Goal: Information Seeking & Learning: Understand process/instructions

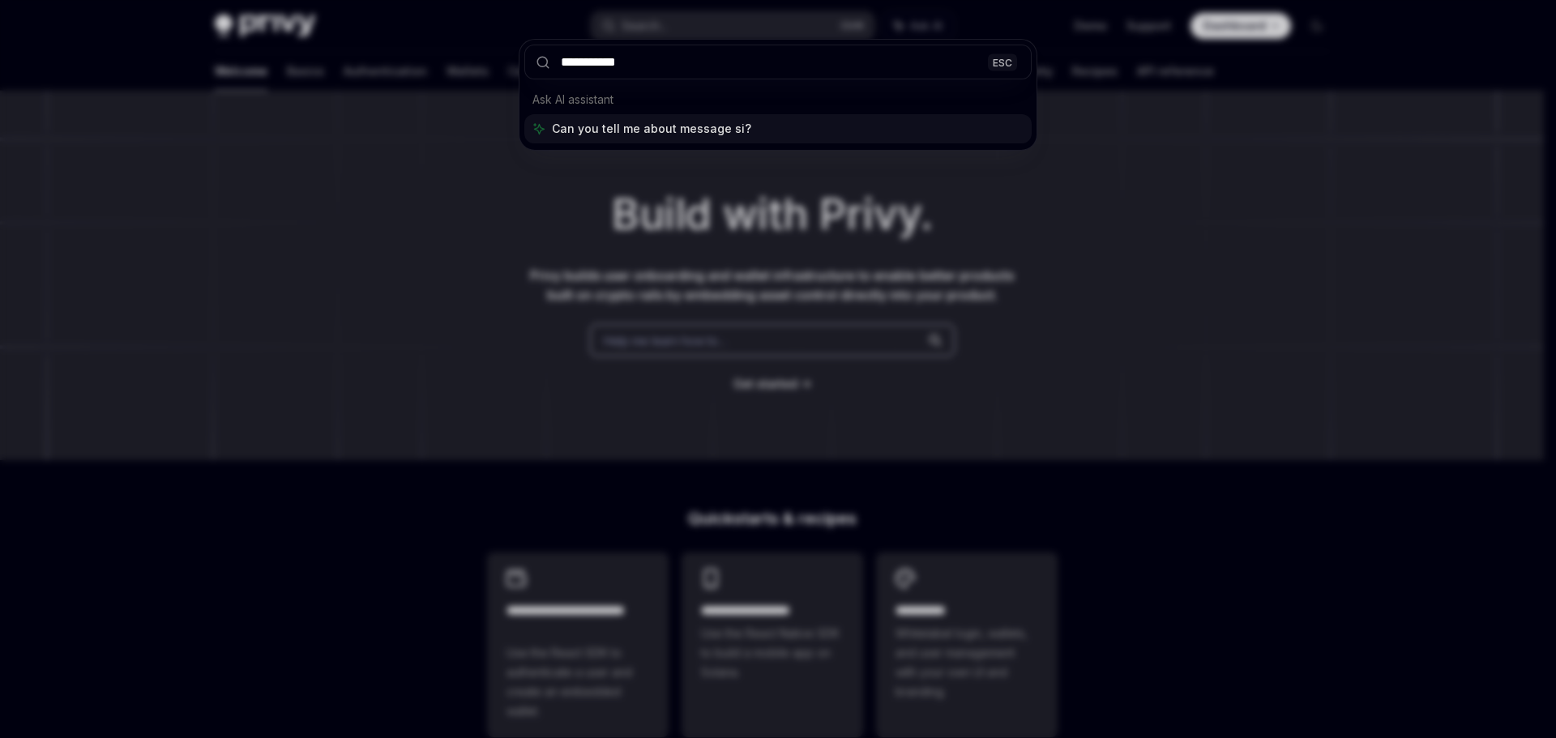
type input "**********"
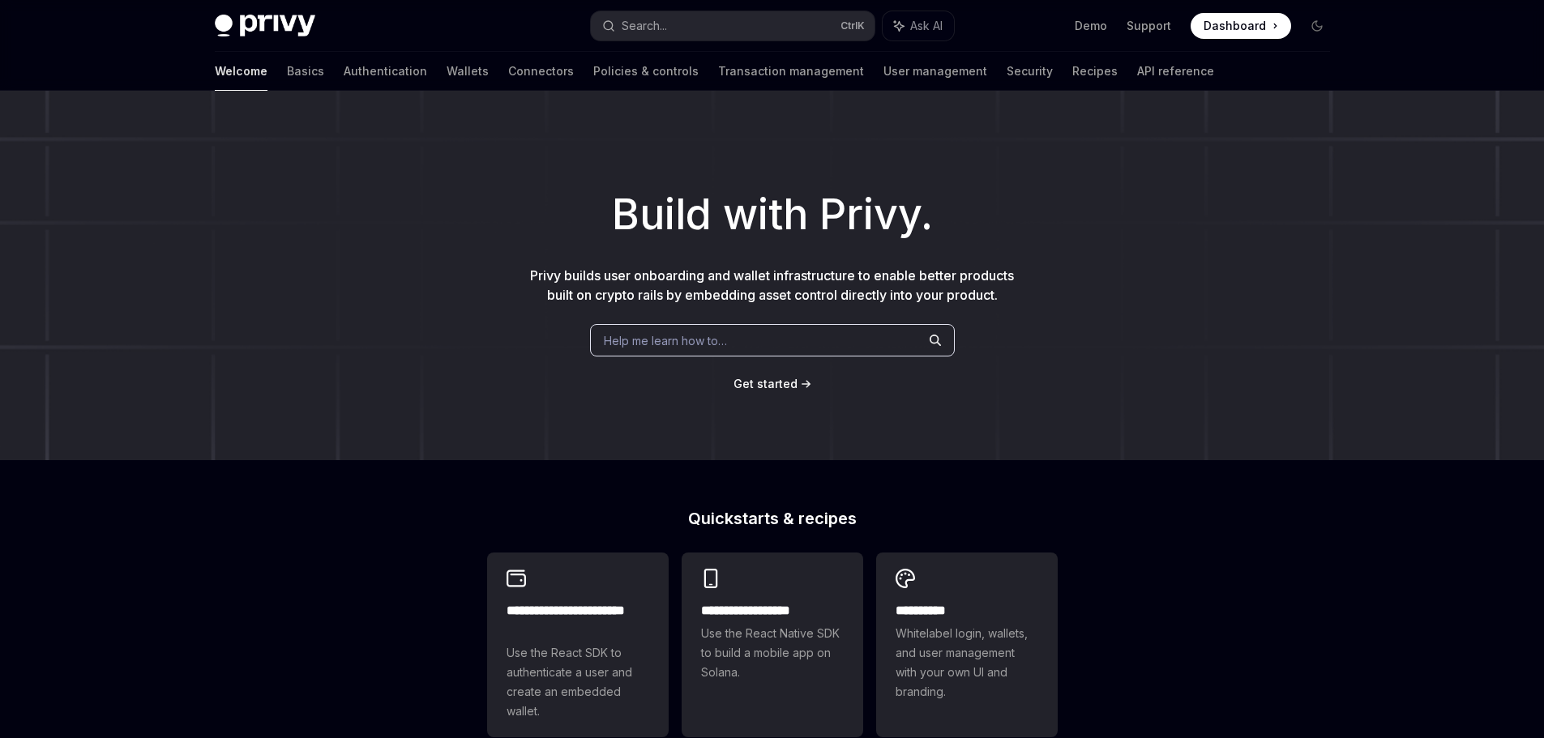
scroll to position [91, 0]
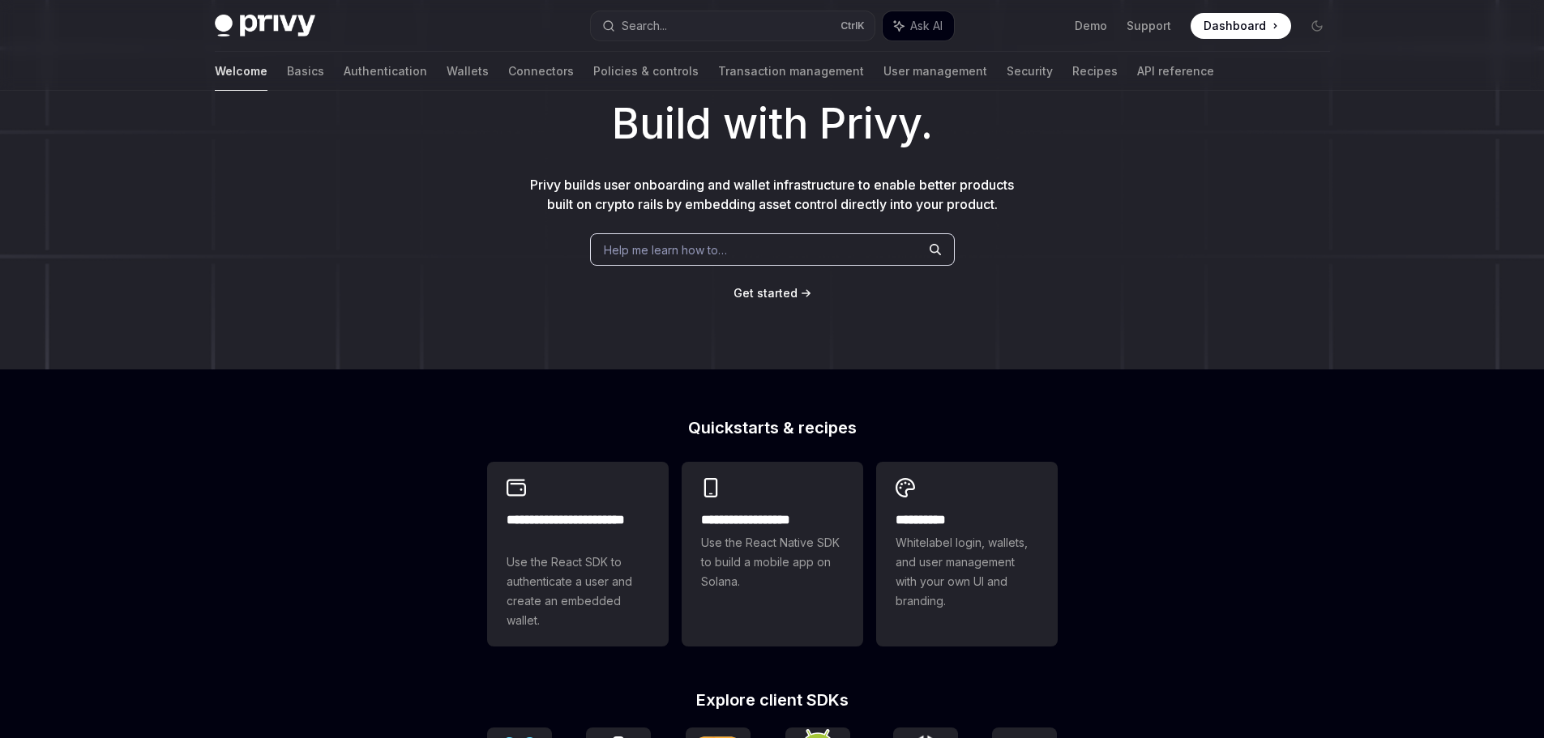
type textarea "*"
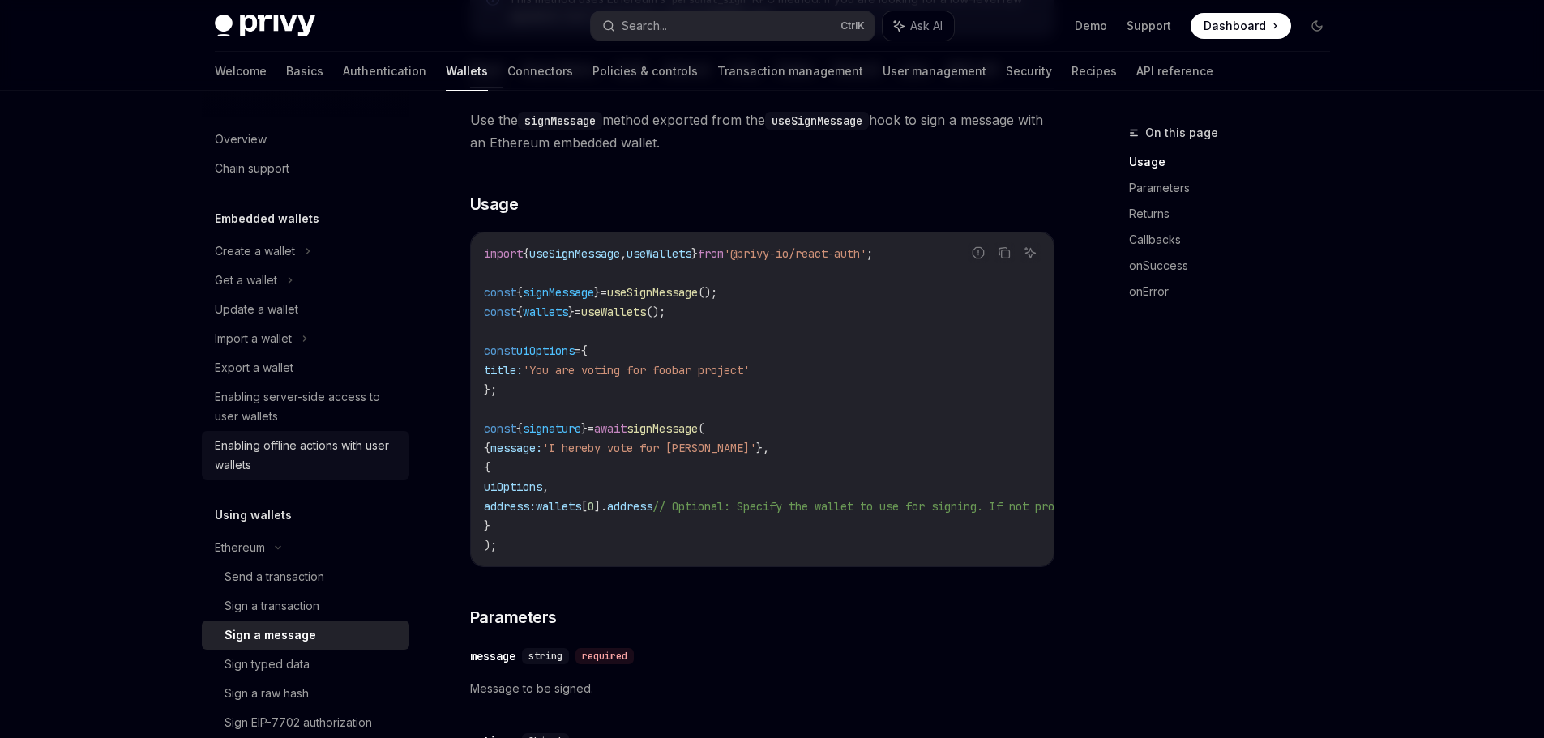
scroll to position [135, 0]
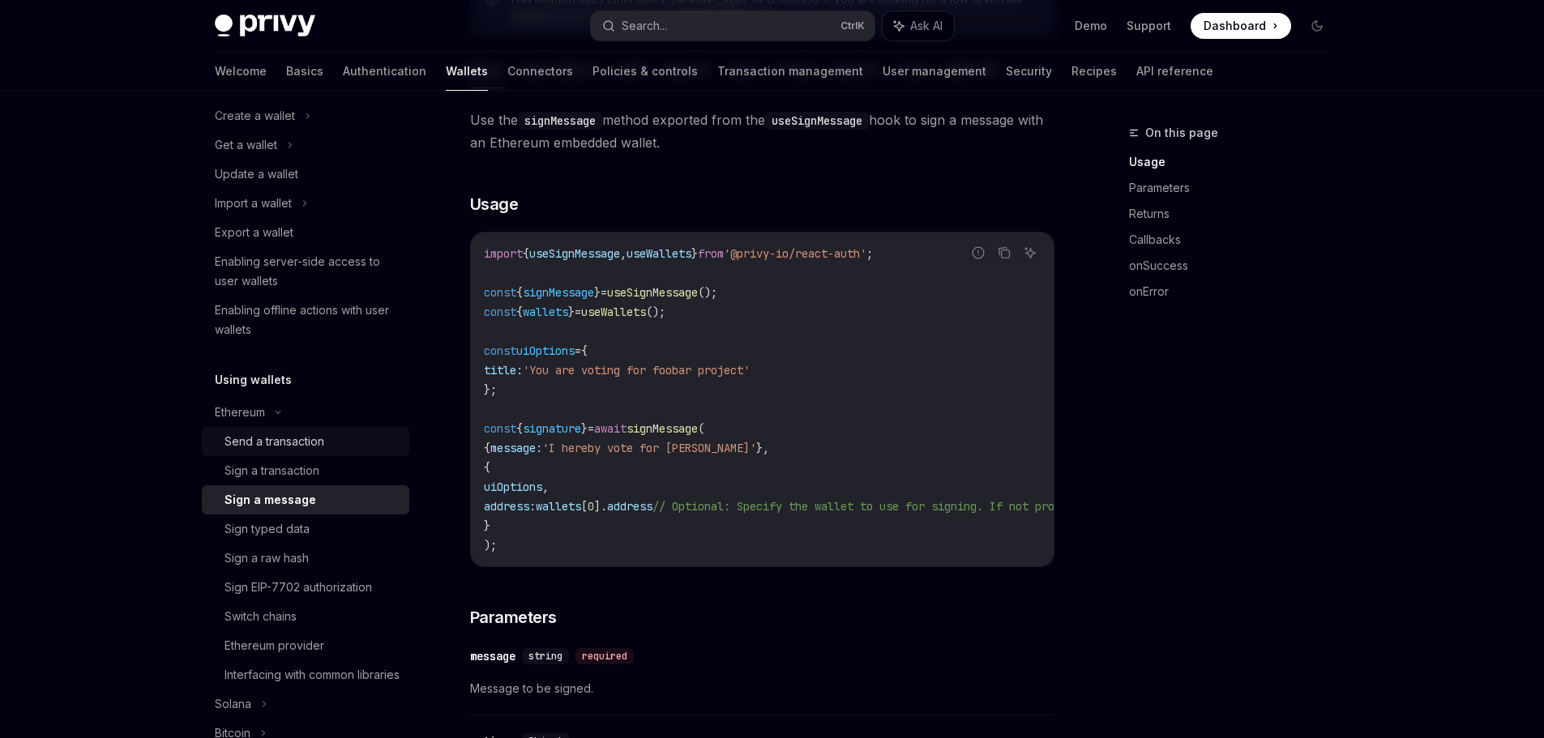
click at [302, 435] on div "Send a transaction" at bounding box center [275, 441] width 100 height 19
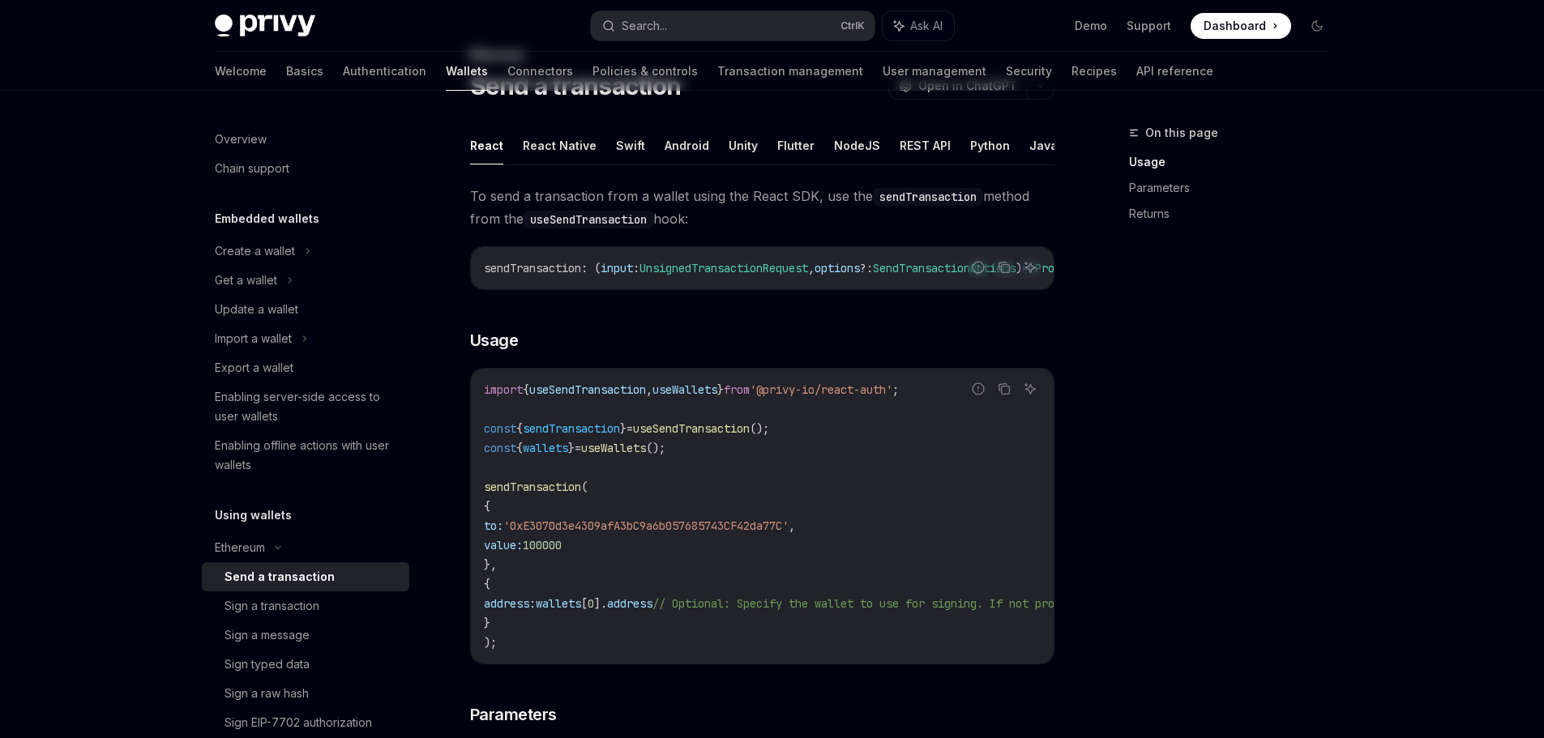
scroll to position [135, 0]
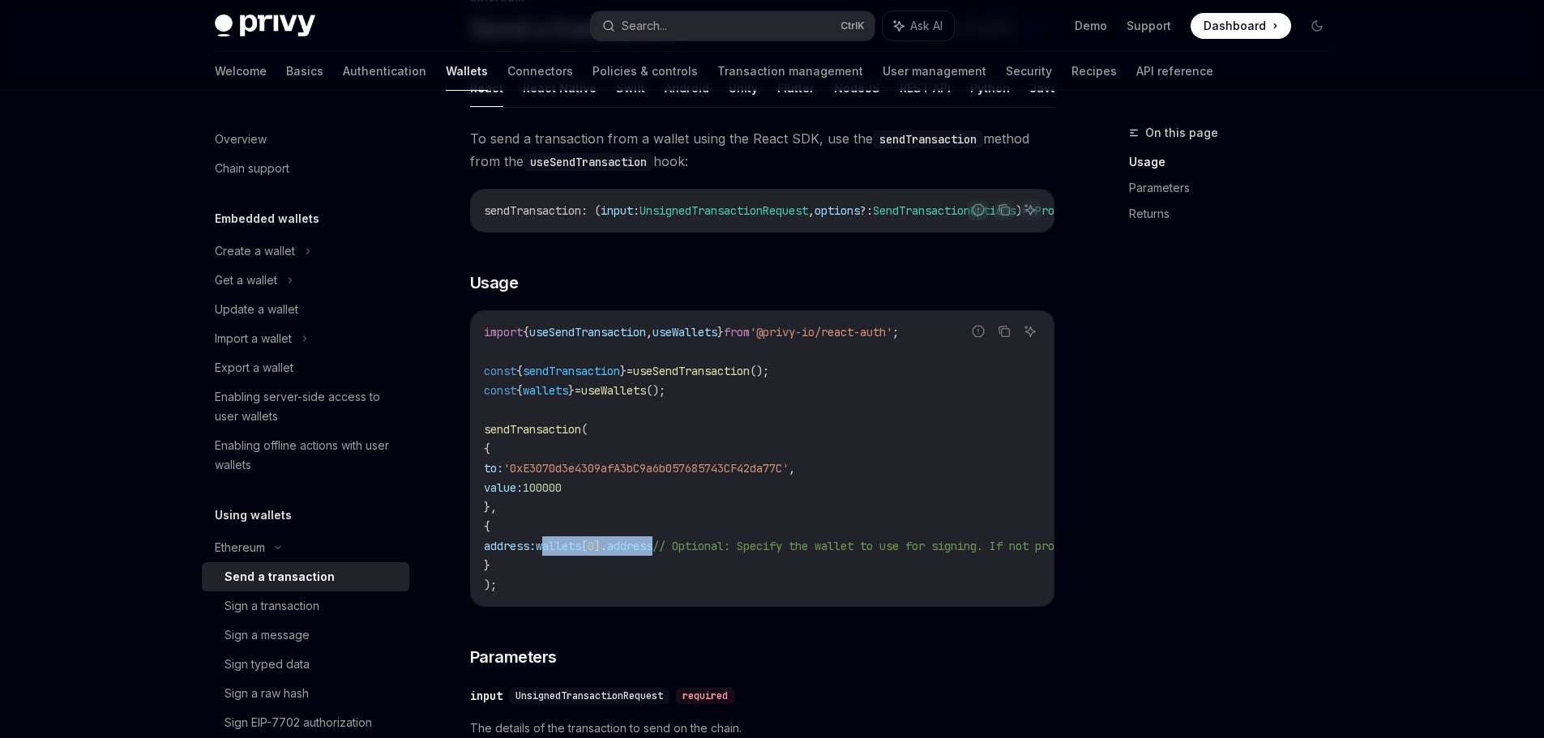
drag, startPoint x: 575, startPoint y: 556, endPoint x: 696, endPoint y: 558, distance: 120.8
click at [696, 554] on span "address: wallets [ 0 ]. address // Optional: Specify the wallet to use for sign…" at bounding box center [889, 546] width 811 height 15
click at [843, 524] on code "import { useSendTransaction , useWallets } from '@privy-io/react-auth' ; const …" at bounding box center [908, 459] width 849 height 272
click at [274, 639] on div "Sign a message" at bounding box center [267, 635] width 85 height 19
type textarea "*"
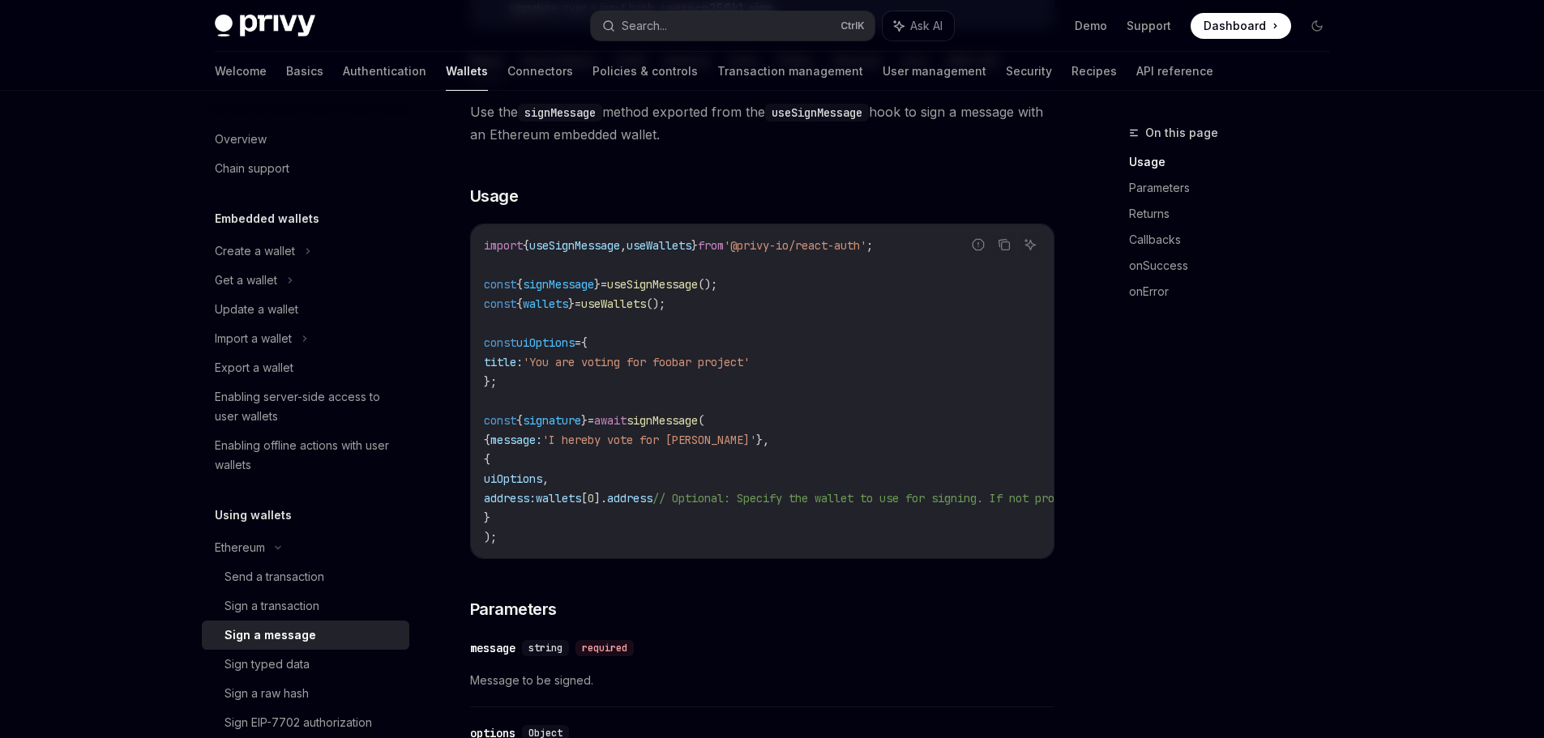
scroll to position [270, 0]
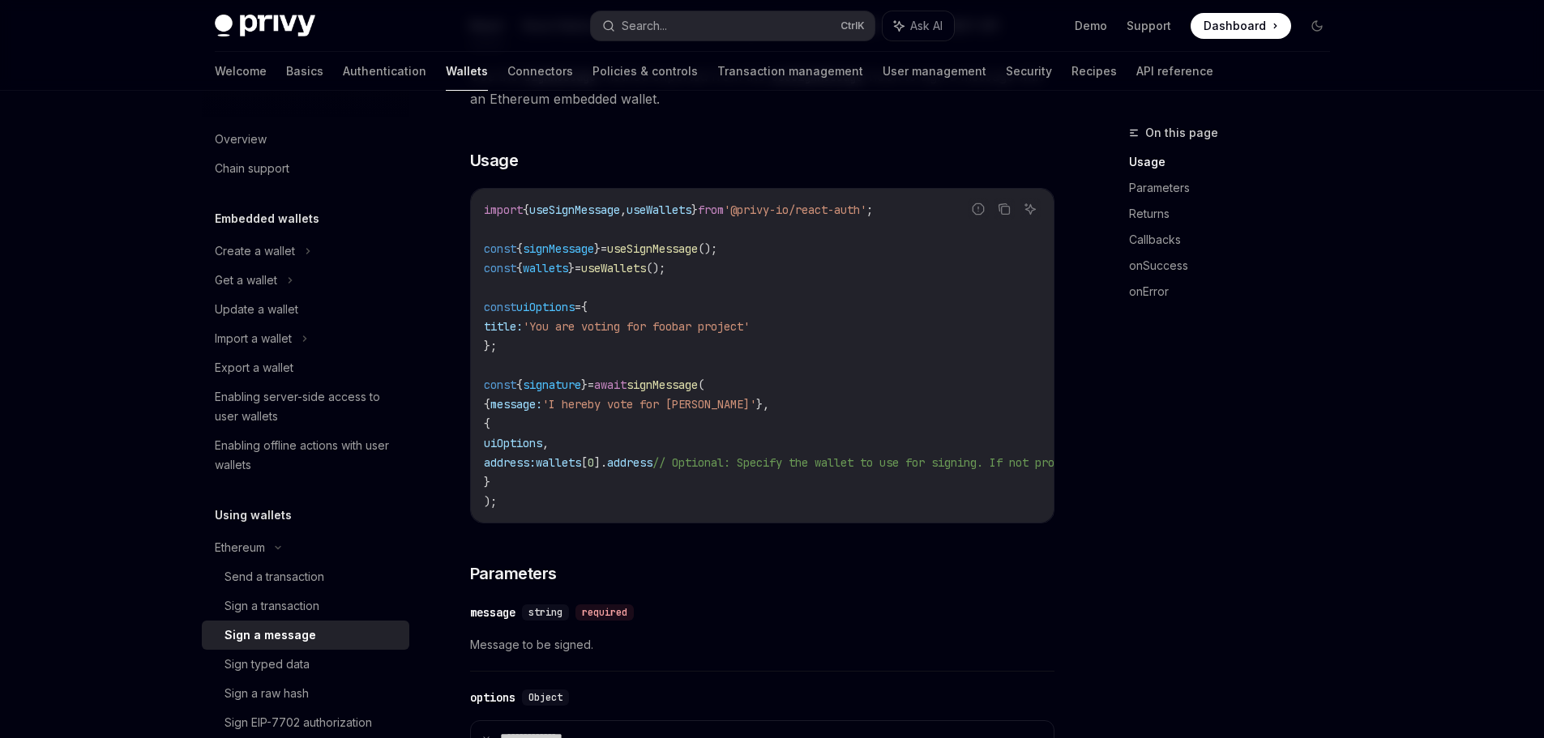
drag, startPoint x: 483, startPoint y: 306, endPoint x: 541, endPoint y: 486, distance: 188.9
click at [541, 486] on code "import { useSignMessage , useWallets } from '@privy-io/react-auth' ; const { si…" at bounding box center [908, 355] width 849 height 311
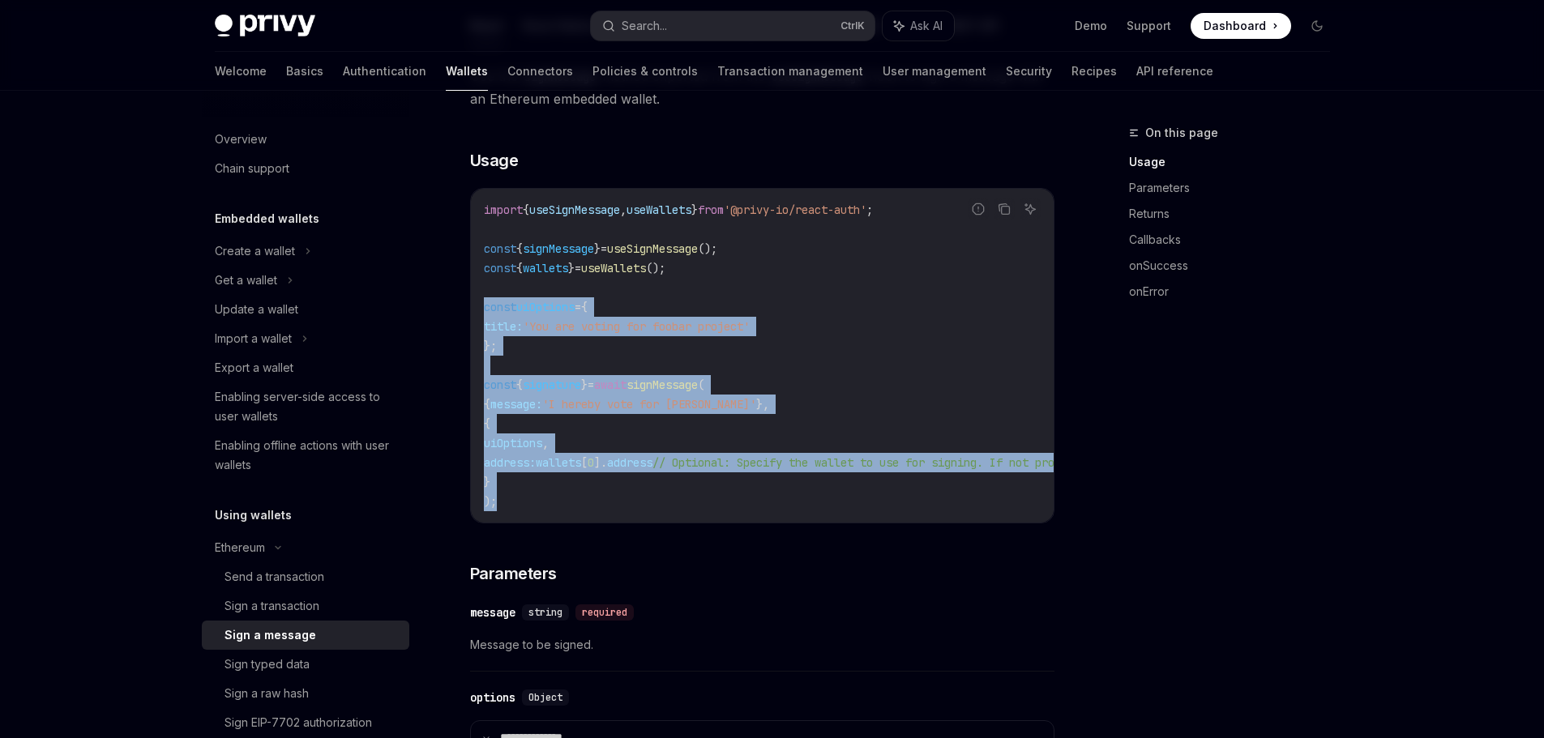
drag, startPoint x: 533, startPoint y: 503, endPoint x: 476, endPoint y: 299, distance: 212.2
click at [476, 299] on div "import { useSignMessage , useWallets } from '@privy-io/react-auth' ; const { si…" at bounding box center [762, 356] width 583 height 334
